Goal: Task Accomplishment & Management: Use online tool/utility

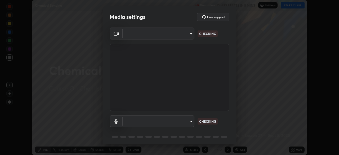
scroll to position [155, 339]
type input "b0dbb3b92abe51c0a200421dabcc31d5eeb9cbda50854e8bbcee9f88c8f391b2"
type input "communications"
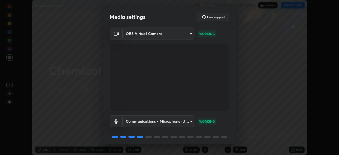
scroll to position [19, 0]
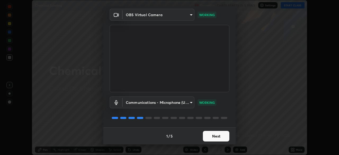
click at [213, 137] on button "Next" at bounding box center [216, 136] width 26 height 11
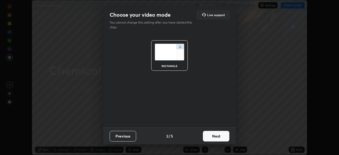
scroll to position [0, 0]
click at [216, 136] on button "Next" at bounding box center [216, 136] width 26 height 11
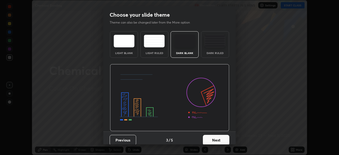
click at [208, 52] on div "Dark Ruled" at bounding box center [214, 53] width 21 height 3
click at [215, 137] on button "Next" at bounding box center [216, 140] width 26 height 11
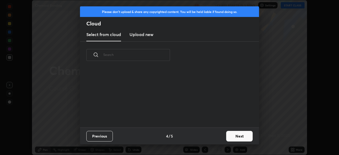
click at [231, 136] on button "Next" at bounding box center [239, 136] width 26 height 11
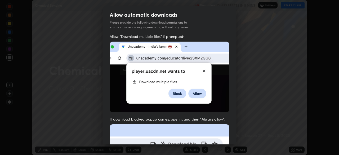
scroll to position [127, 0]
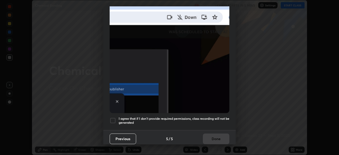
click at [188, 117] on h5 "I agree that if I don't provide required permissions, class recording will not …" at bounding box center [174, 120] width 111 height 8
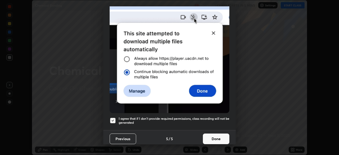
click at [212, 137] on button "Done" at bounding box center [216, 138] width 26 height 11
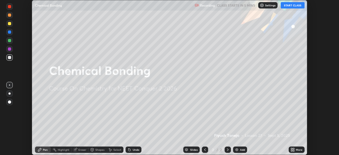
click at [288, 7] on button "START CLASS" at bounding box center [293, 5] width 24 height 6
click at [293, 6] on button "End Class" at bounding box center [293, 5] width 21 height 6
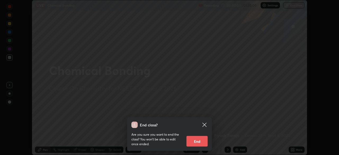
click at [201, 141] on button "End" at bounding box center [196, 141] width 21 height 11
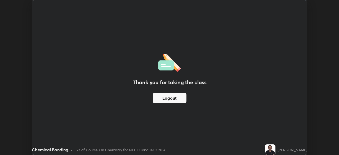
click at [171, 96] on button "Logout" at bounding box center [170, 98] width 34 height 11
click at [173, 100] on button "Logout" at bounding box center [170, 98] width 34 height 11
click at [173, 101] on button "Logout" at bounding box center [170, 98] width 34 height 11
